Goal: Check status: Check status

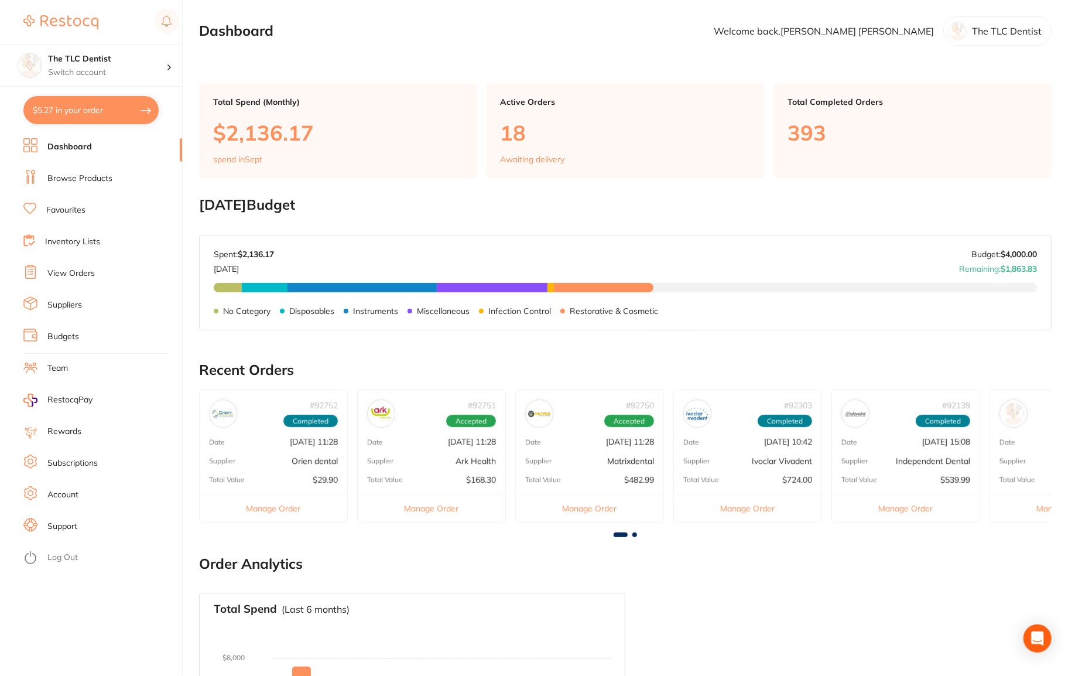
click at [71, 269] on link "View Orders" at bounding box center [70, 274] width 47 height 12
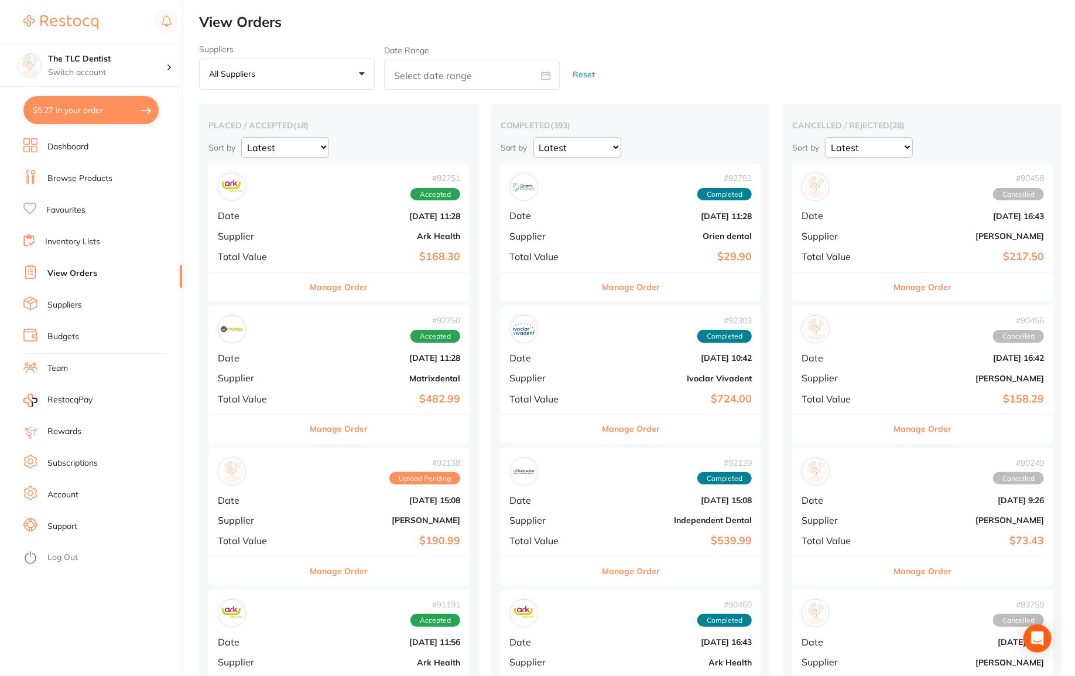
click at [306, 493] on div "# 92138 Upload Pending Date [DATE] 15:08 Supplier [PERSON_NAME] Total Value $19…" at bounding box center [338, 502] width 261 height 108
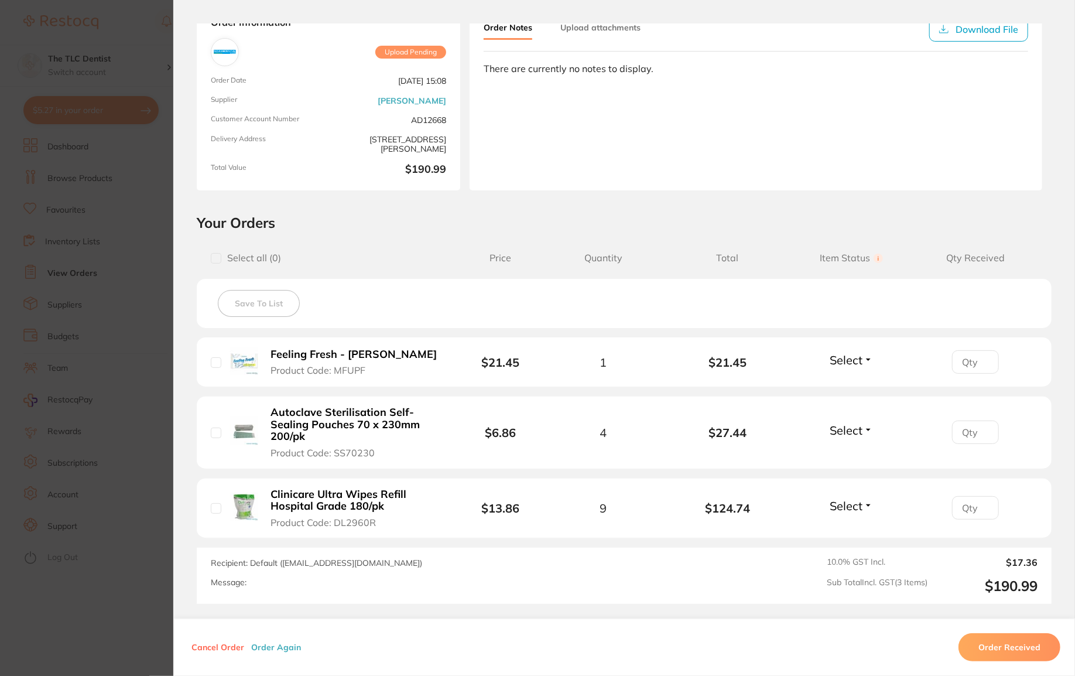
scroll to position [159, 0]
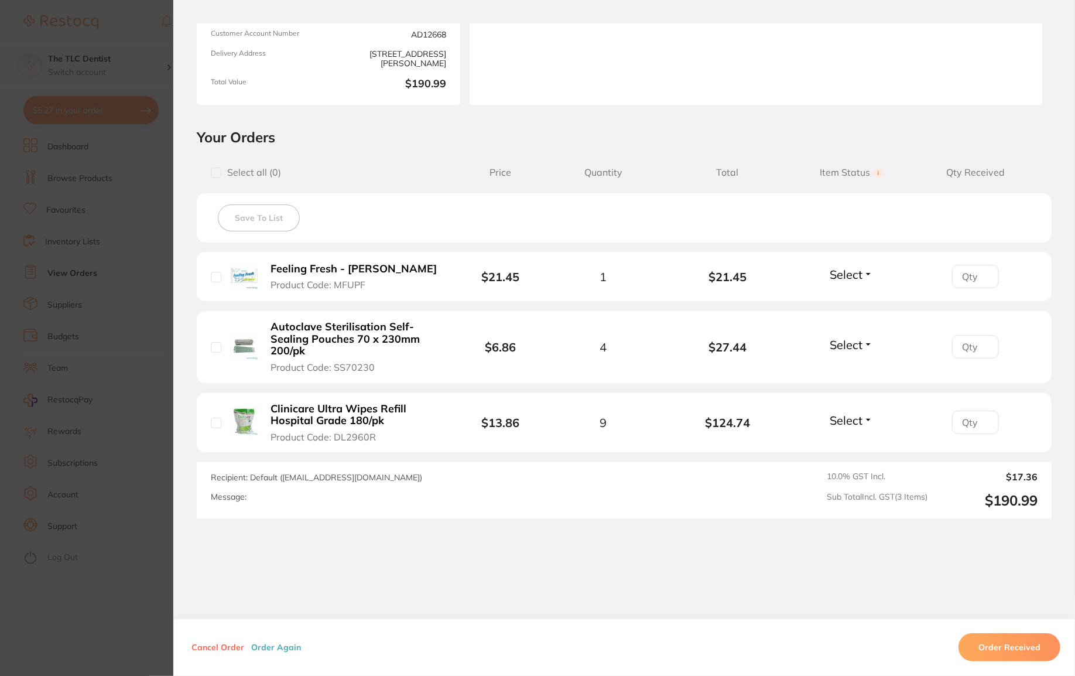
drag, startPoint x: 374, startPoint y: 445, endPoint x: 221, endPoint y: 374, distance: 169.0
click at [221, 374] on ul "Feeling Fresh - [PERSON_NAME] Wet Product Code: MFUPF $21.45 1 $21.45 Select Re…" at bounding box center [624, 352] width 855 height 201
click at [685, 448] on li "Clinicare Ultra Wipes Refill Hospital Grade 180/pk Product Code: DL2960R $13.86…" at bounding box center [624, 423] width 855 height 60
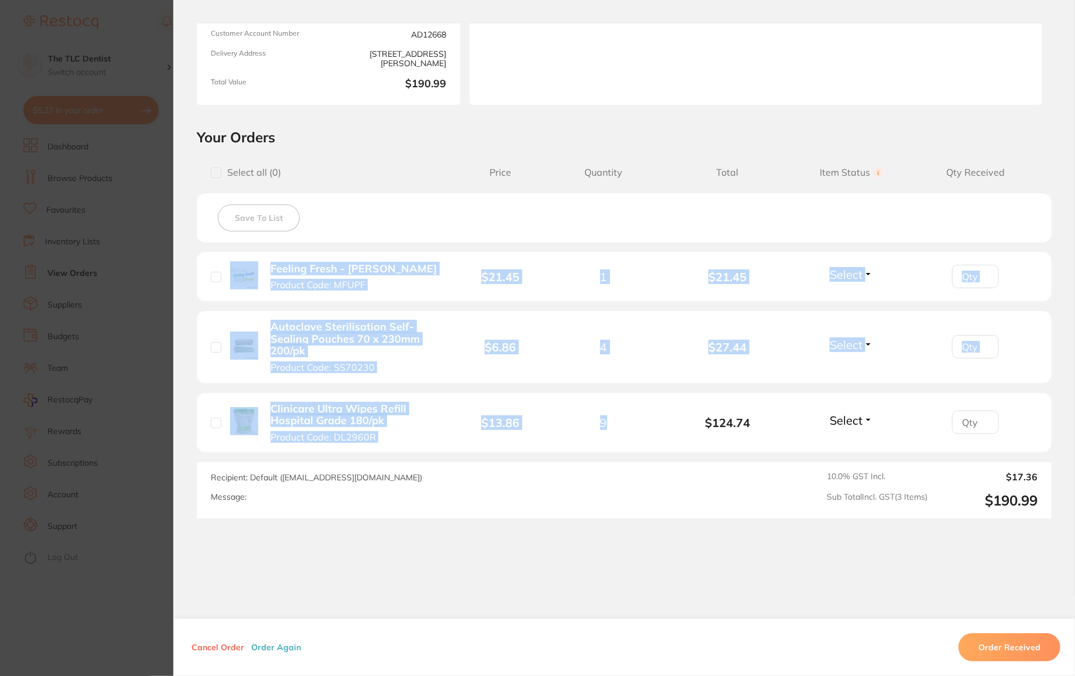
drag, startPoint x: 601, startPoint y: 435, endPoint x: 257, endPoint y: 269, distance: 382.3
click at [257, 269] on ul "Feeling Fresh - [PERSON_NAME] Wet Product Code: MFUPF $21.45 1 $21.45 Select Re…" at bounding box center [624, 352] width 855 height 201
copy ul "Feeling Fresh - [PERSON_NAME] Wet Product Code: MFUPF $21.45 1 $21.45 Select Re…"
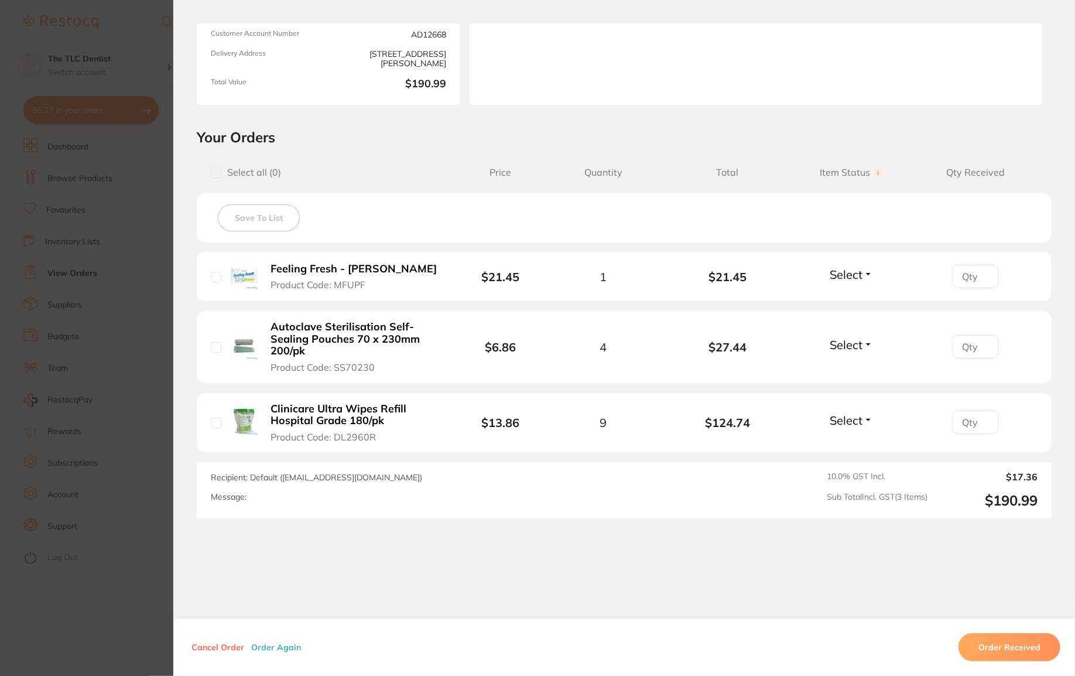
click at [49, 162] on section "Order ID: Restocq- 92138 Order Information Upload Pending Order Date [DATE] 15:…" at bounding box center [537, 338] width 1075 height 676
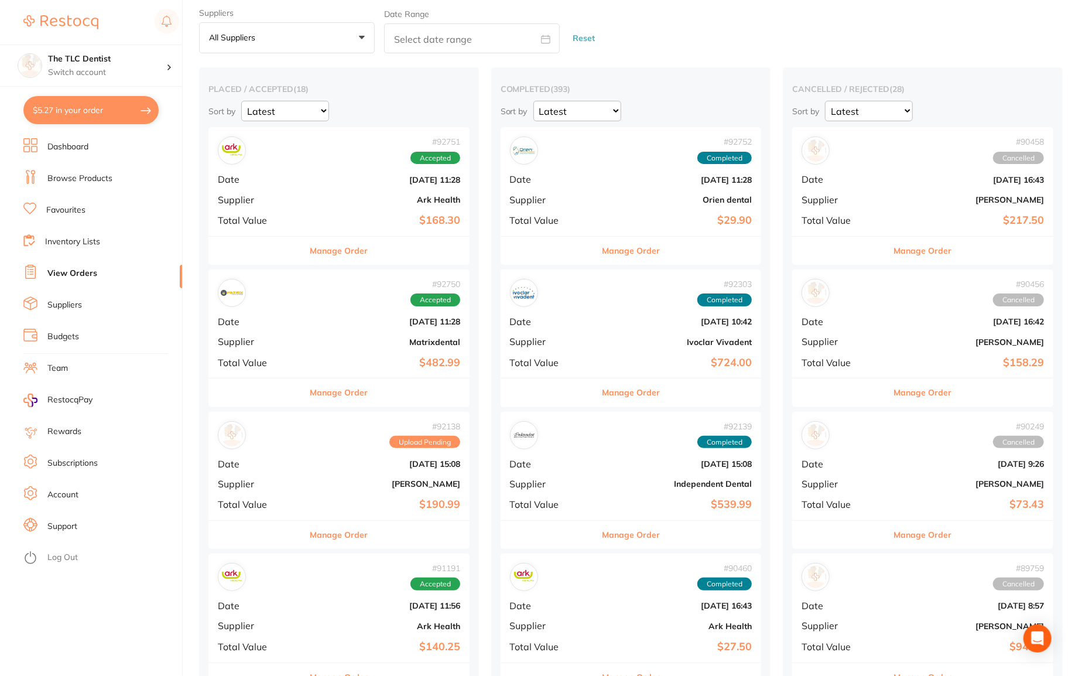
scroll to position [53, 0]
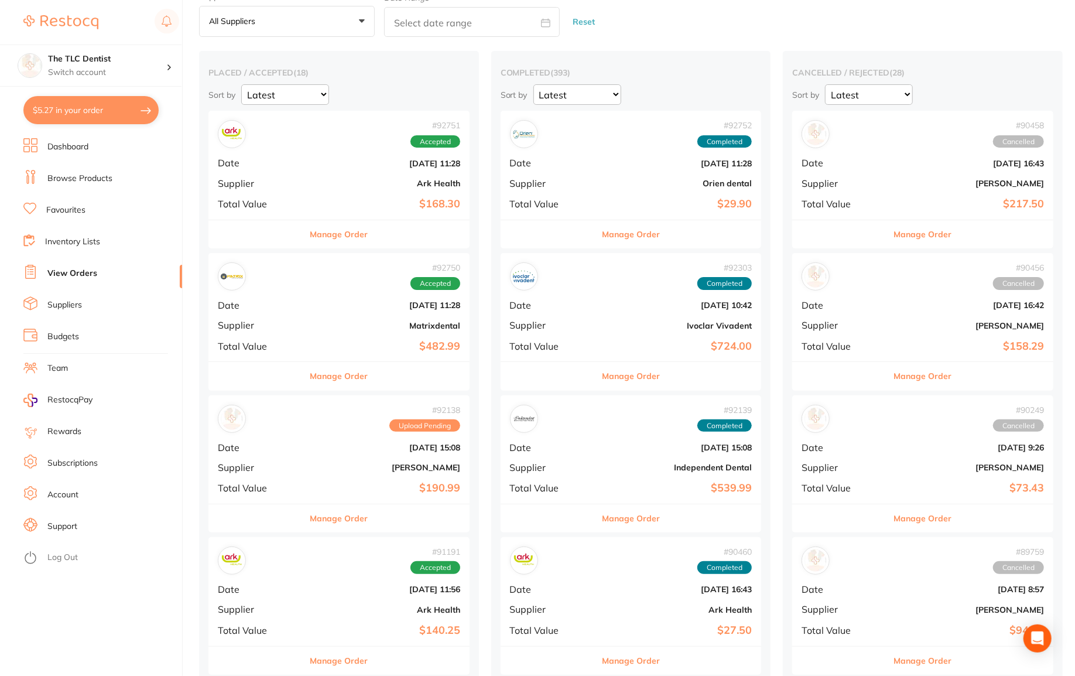
click at [334, 198] on b "$168.30" at bounding box center [382, 204] width 155 height 12
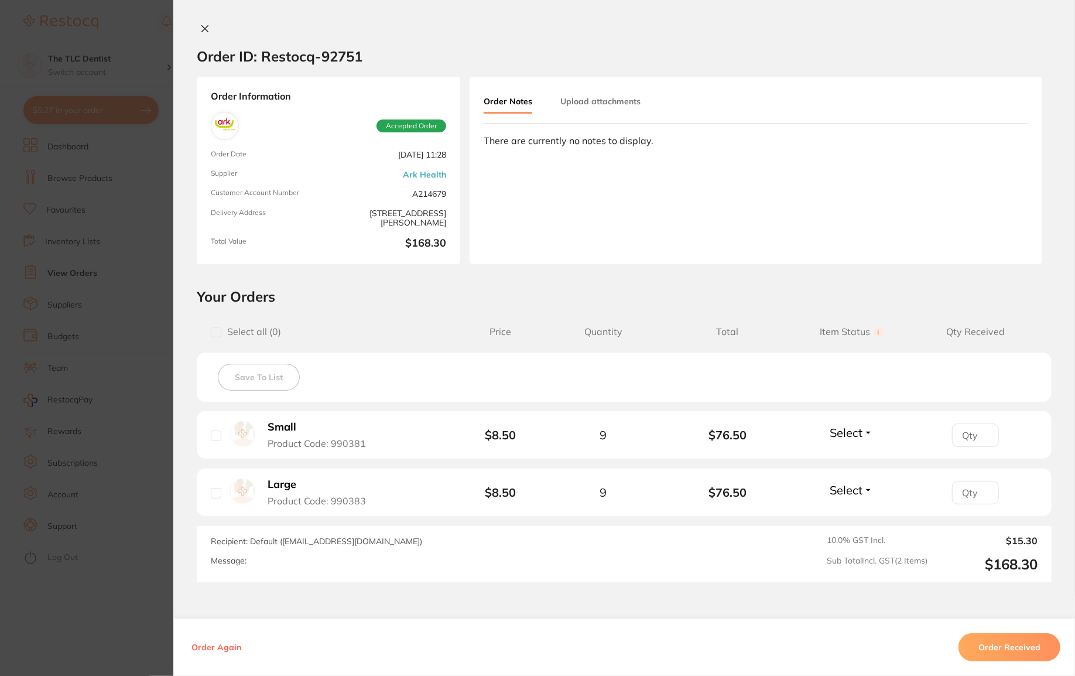
click at [102, 366] on section "Order ID: Restocq- 92751 Order Information Accepted Order Order Date [DATE] 11:…" at bounding box center [537, 338] width 1075 height 676
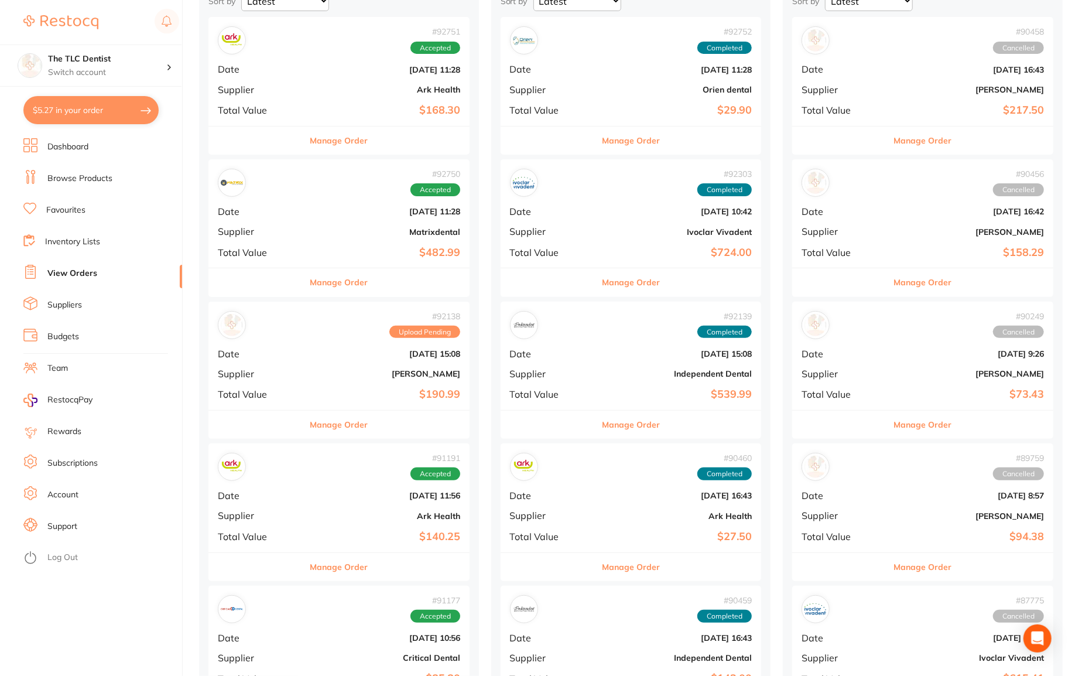
scroll to position [106, 0]
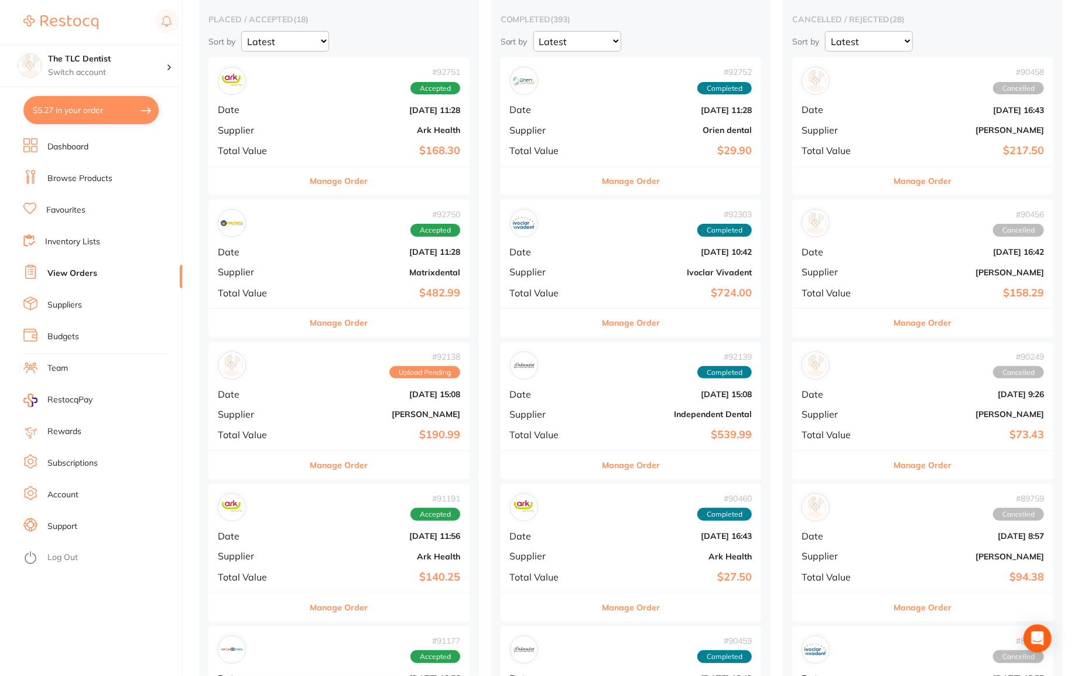
click at [305, 272] on b "Matrixdental" at bounding box center [382, 272] width 155 height 9
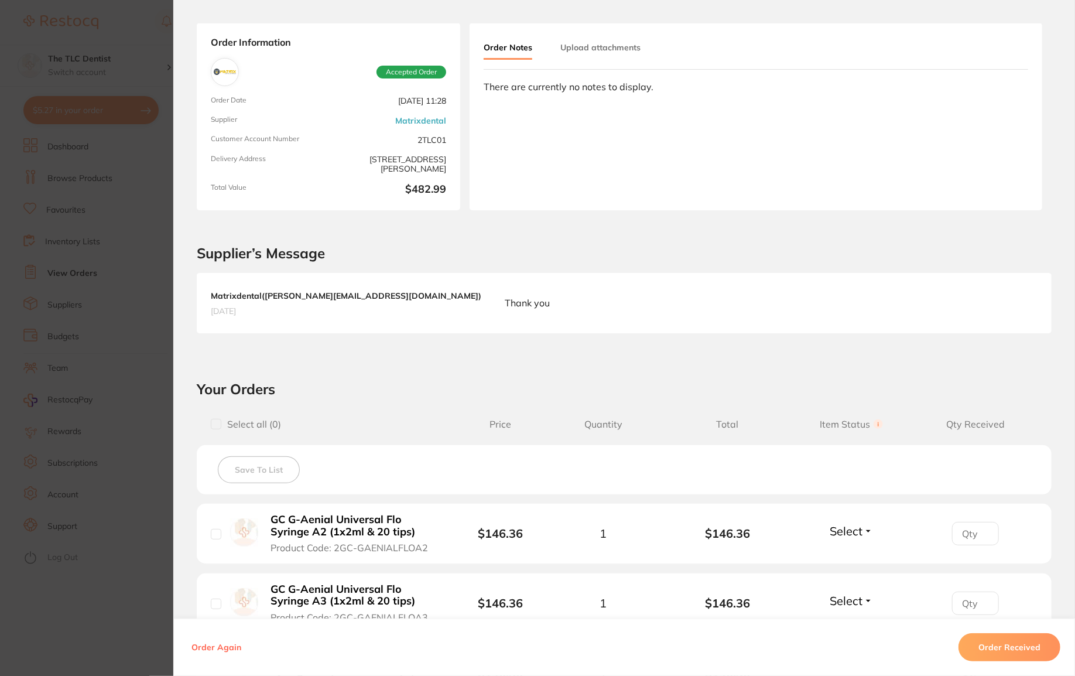
scroll to position [159, 0]
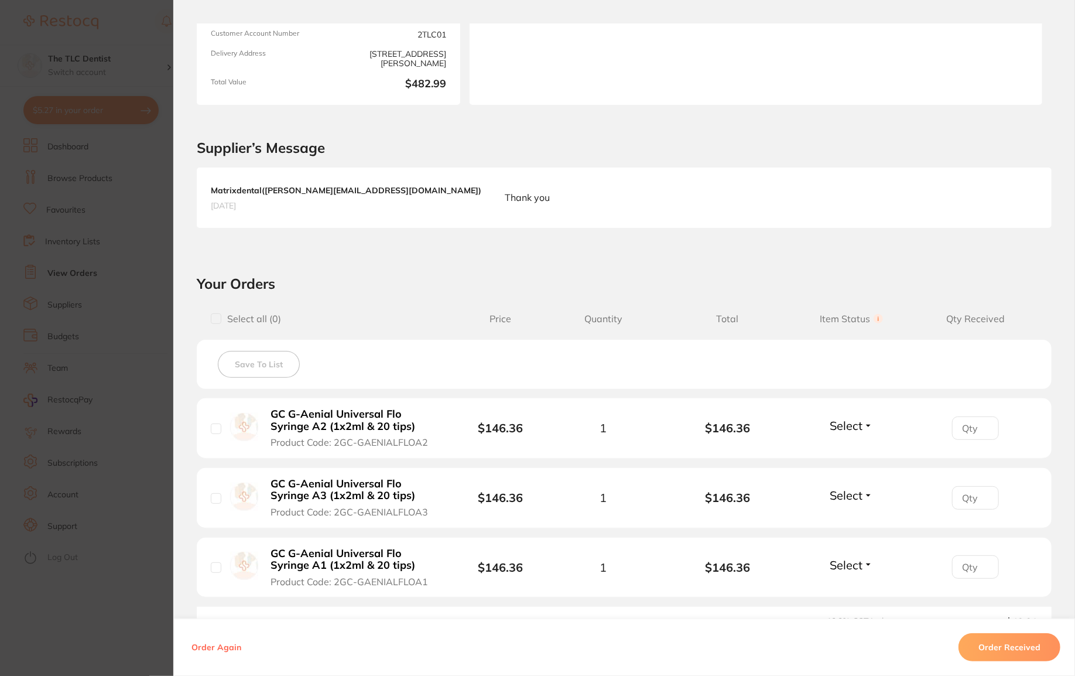
click at [8, 350] on section "Order ID: Restocq- 92750 Order Information Accepted Order Order Date [DATE] 11:…" at bounding box center [537, 338] width 1075 height 676
